Goal: Task Accomplishment & Management: Manage account settings

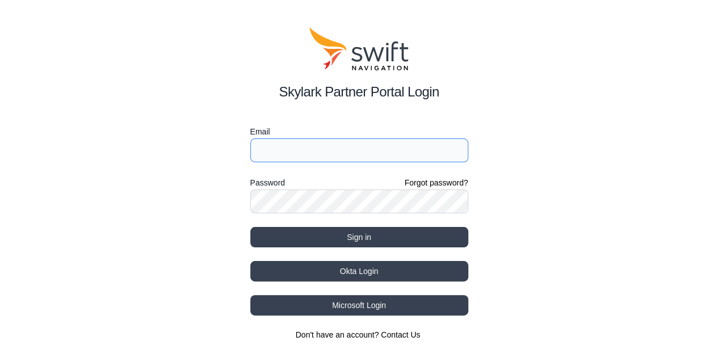
click at [276, 147] on input "Email" at bounding box center [359, 150] width 218 height 24
type input "[EMAIL_ADDRESS][DOMAIN_NAME]"
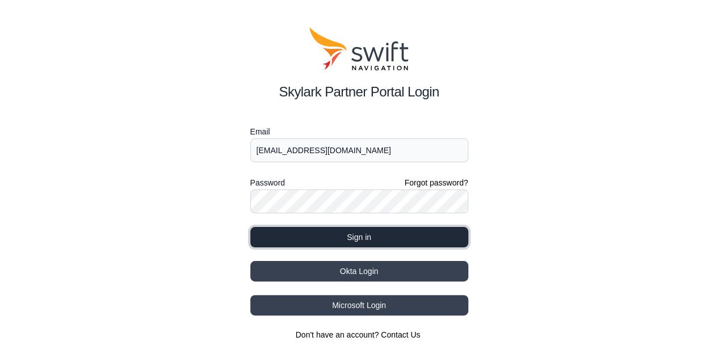
click at [328, 237] on button "Sign in" at bounding box center [359, 237] width 218 height 20
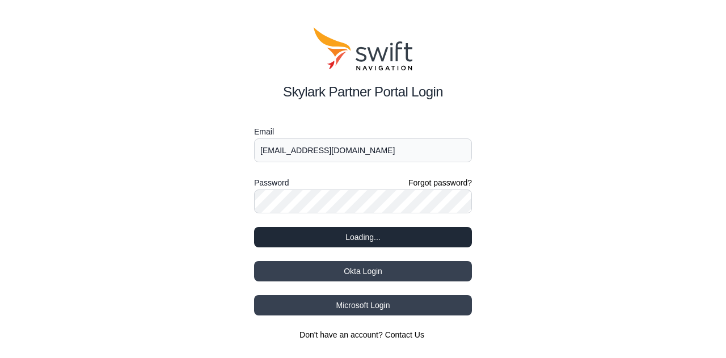
select select
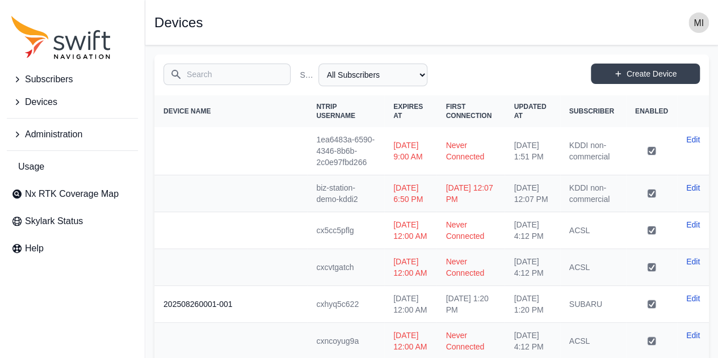
click at [49, 83] on span "Subscribers" at bounding box center [49, 80] width 48 height 14
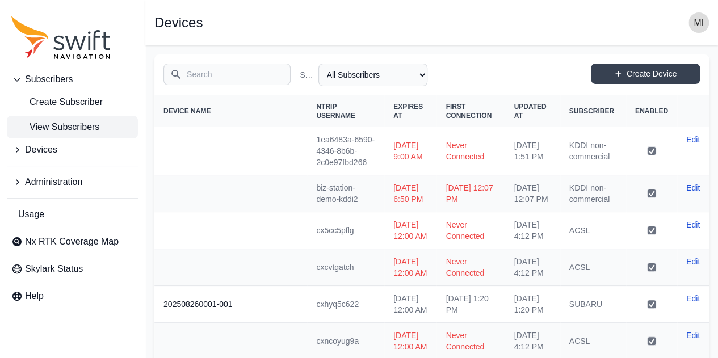
click at [65, 132] on span "View Subscribers" at bounding box center [55, 127] width 88 height 14
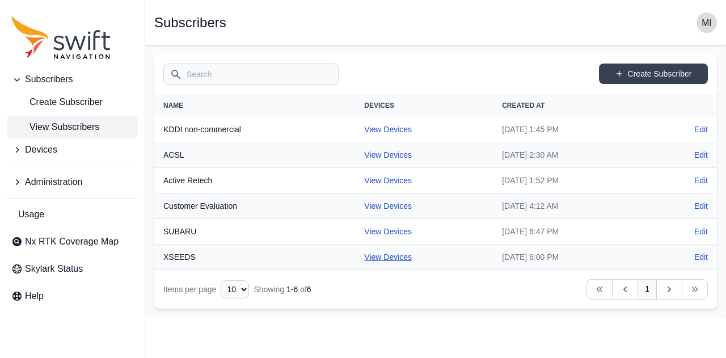
click at [366, 252] on link "View Devices" at bounding box center [388, 256] width 48 height 9
select select "ac7f3aa4-c5bd-4da9-ba27-8cb03d66bb8b"
